Goal: Task Accomplishment & Management: Use online tool/utility

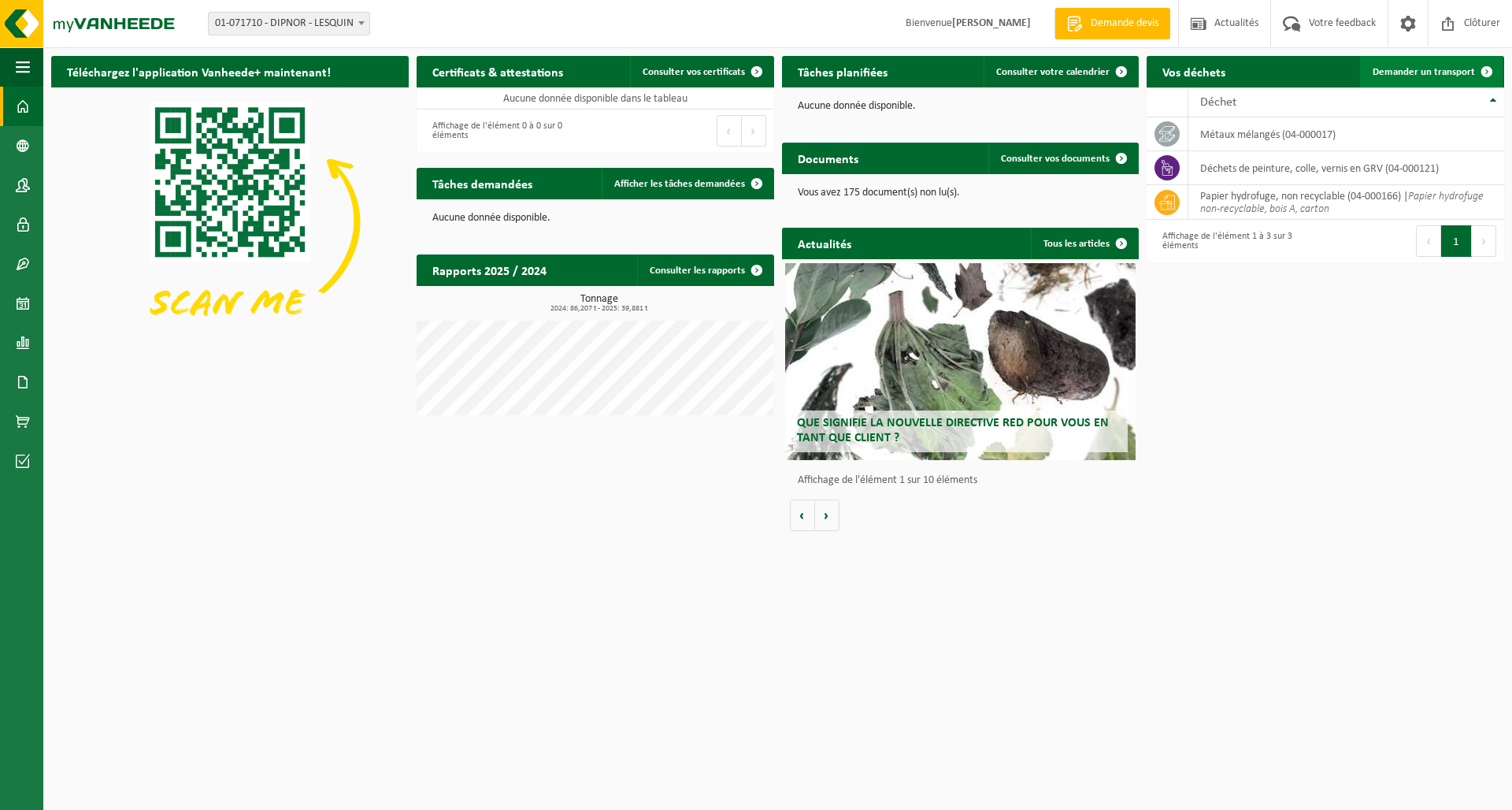
click at [1398, 74] on span "Demander un transport" at bounding box center [1423, 72] width 102 height 10
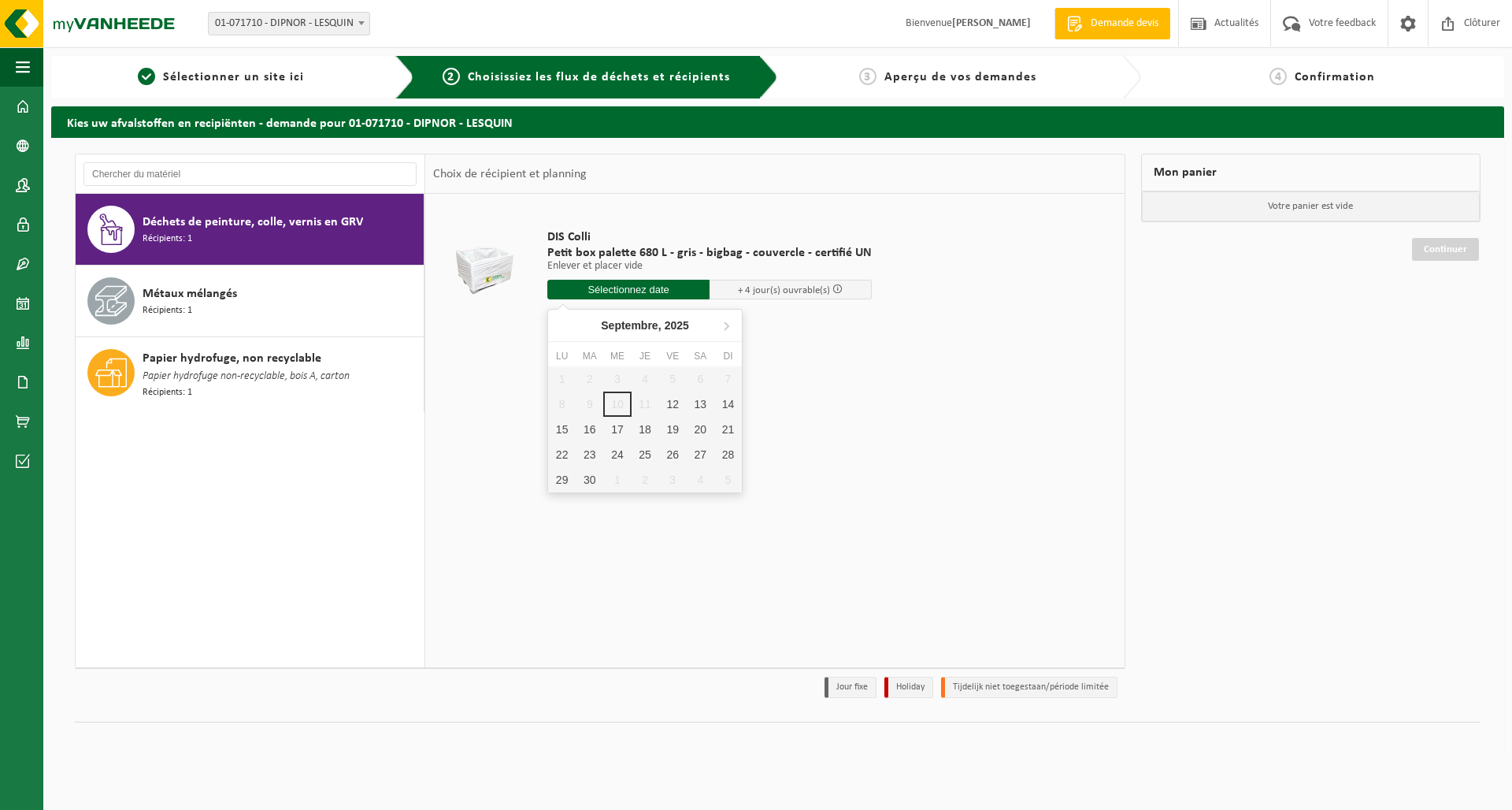
click at [645, 286] on input "text" at bounding box center [628, 290] width 163 height 20
click at [595, 428] on div "16" at bounding box center [589, 430] width 28 height 26
type input "à partir de [DATE]"
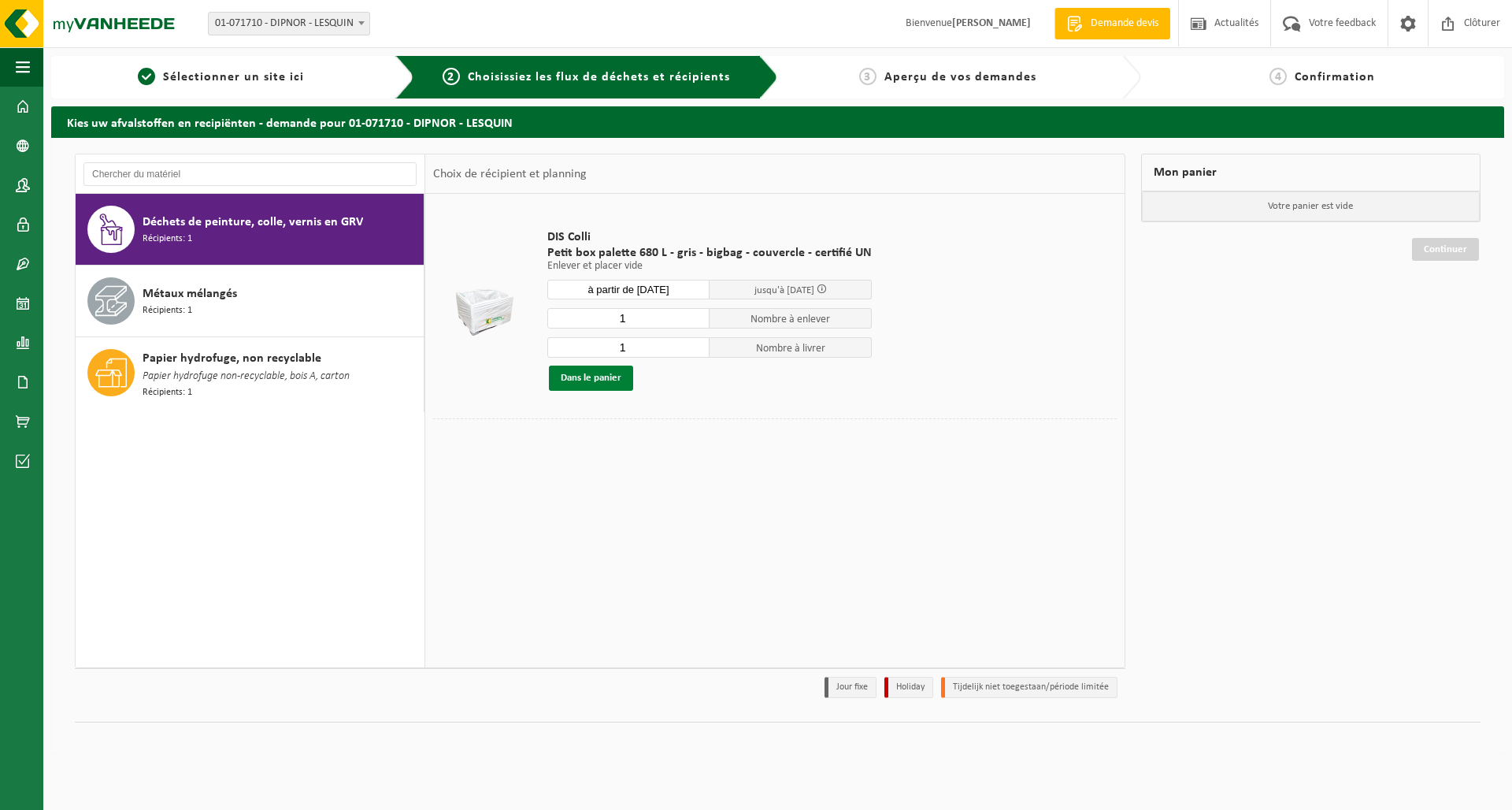
click at [594, 379] on button "Dans le panier" at bounding box center [591, 378] width 85 height 26
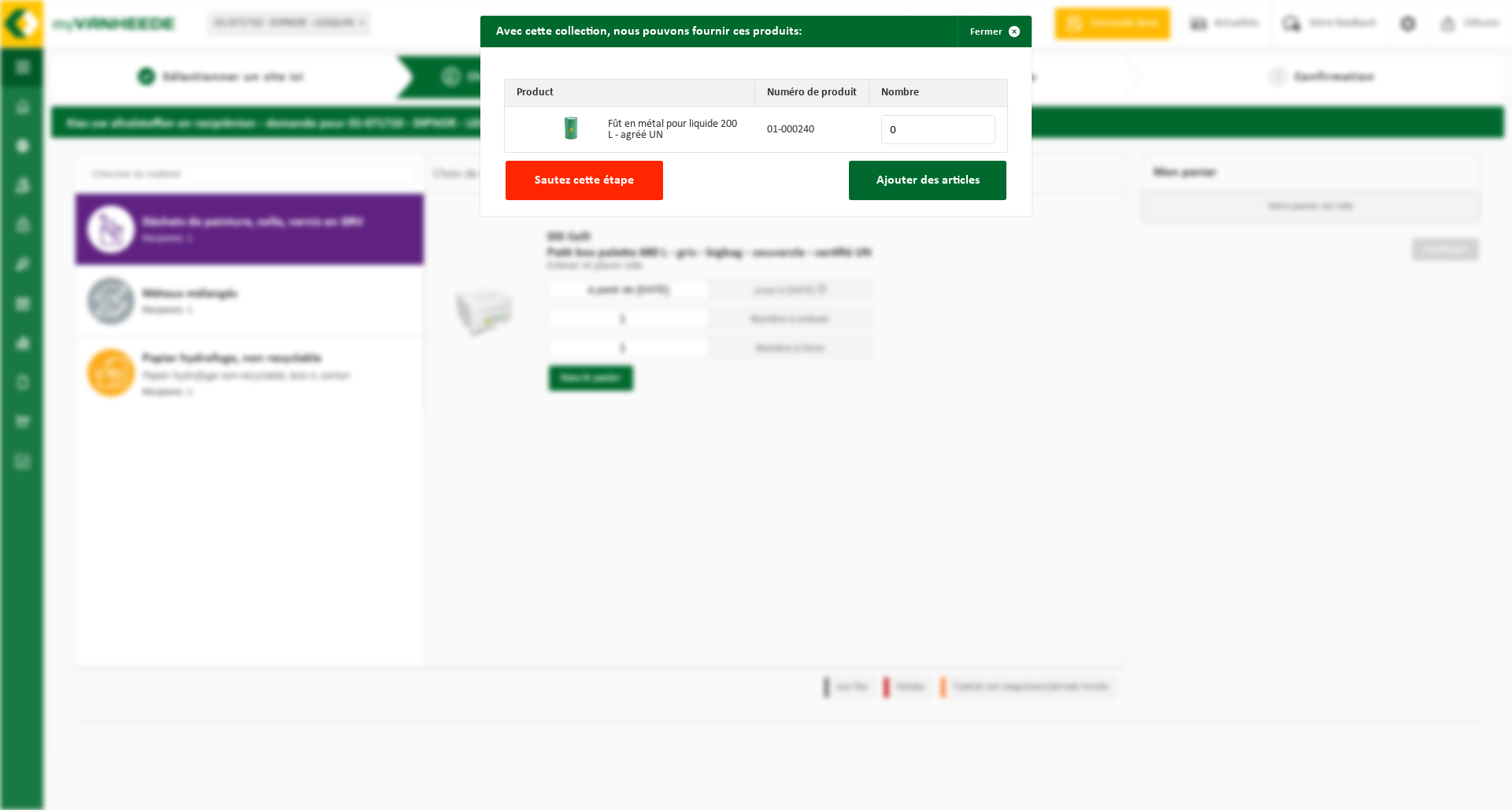
drag, startPoint x: 556, startPoint y: 189, endPoint x: 589, endPoint y: 216, distance: 42.6
click at [556, 190] on button "Sautez cette étape" at bounding box center [584, 180] width 158 height 39
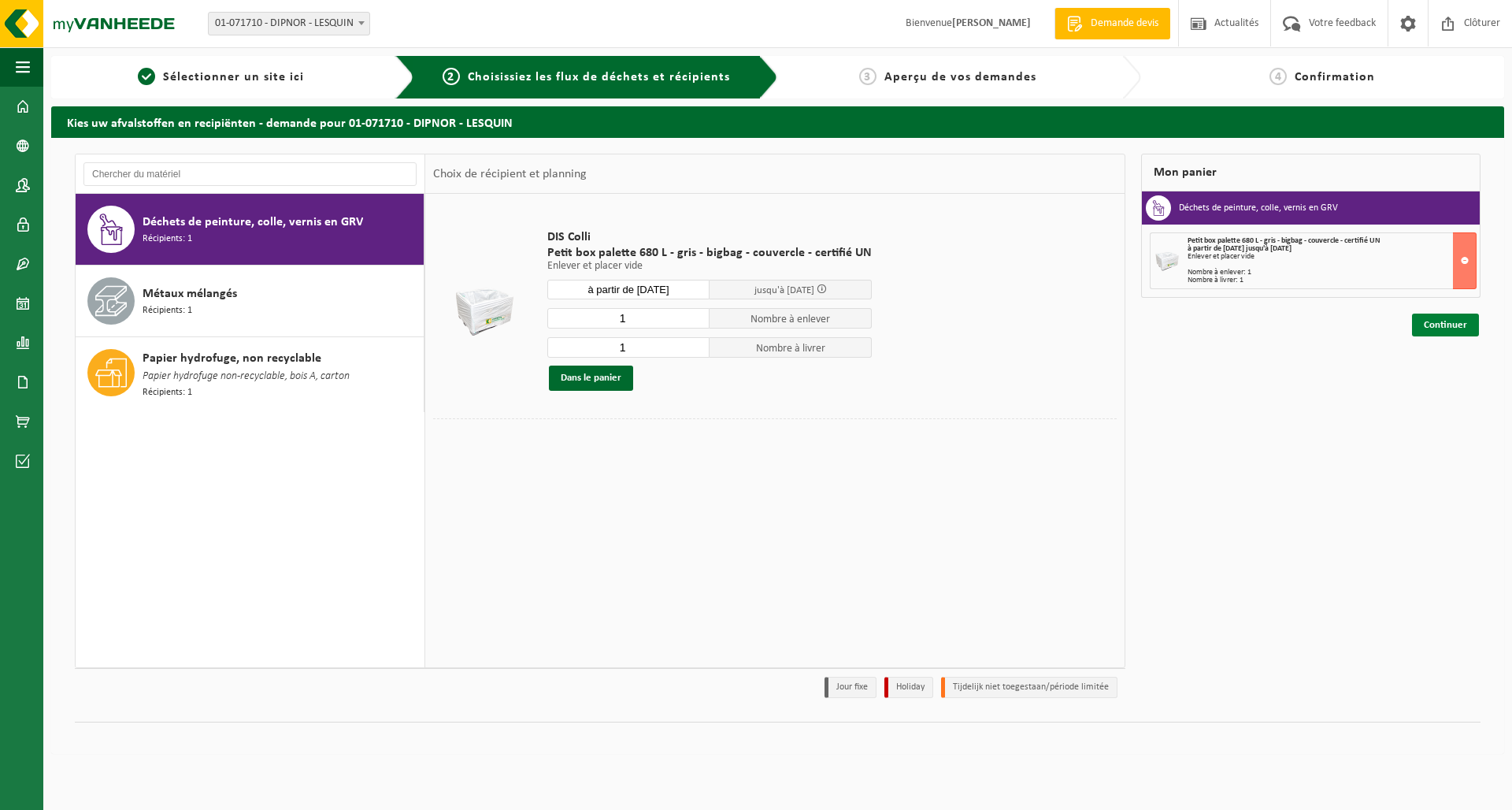
click at [1443, 324] on link "Continuer" at bounding box center [1445, 324] width 67 height 23
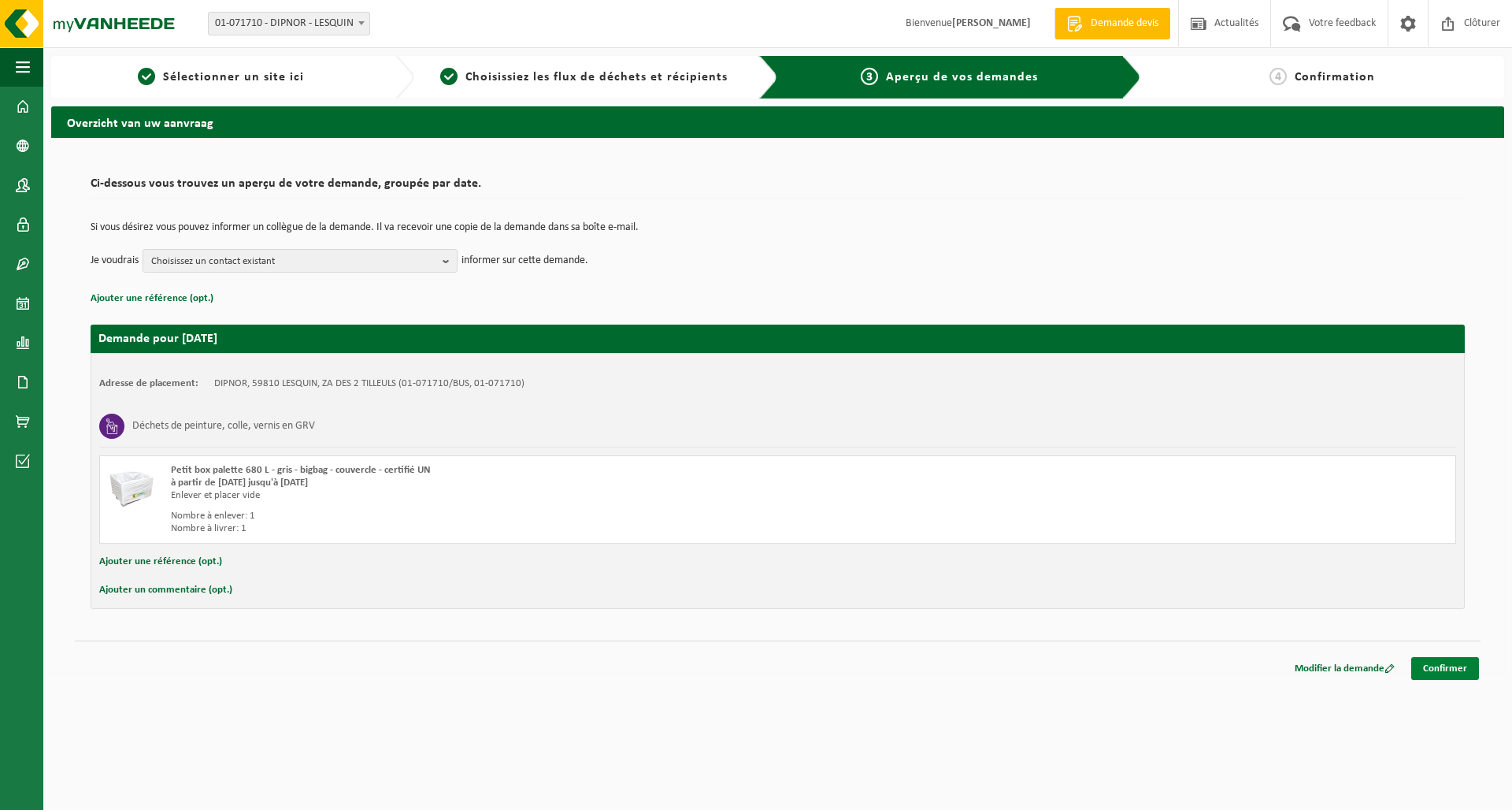
click at [1446, 670] on link "Confirmer" at bounding box center [1445, 668] width 68 height 23
